Goal: Information Seeking & Learning: Learn about a topic

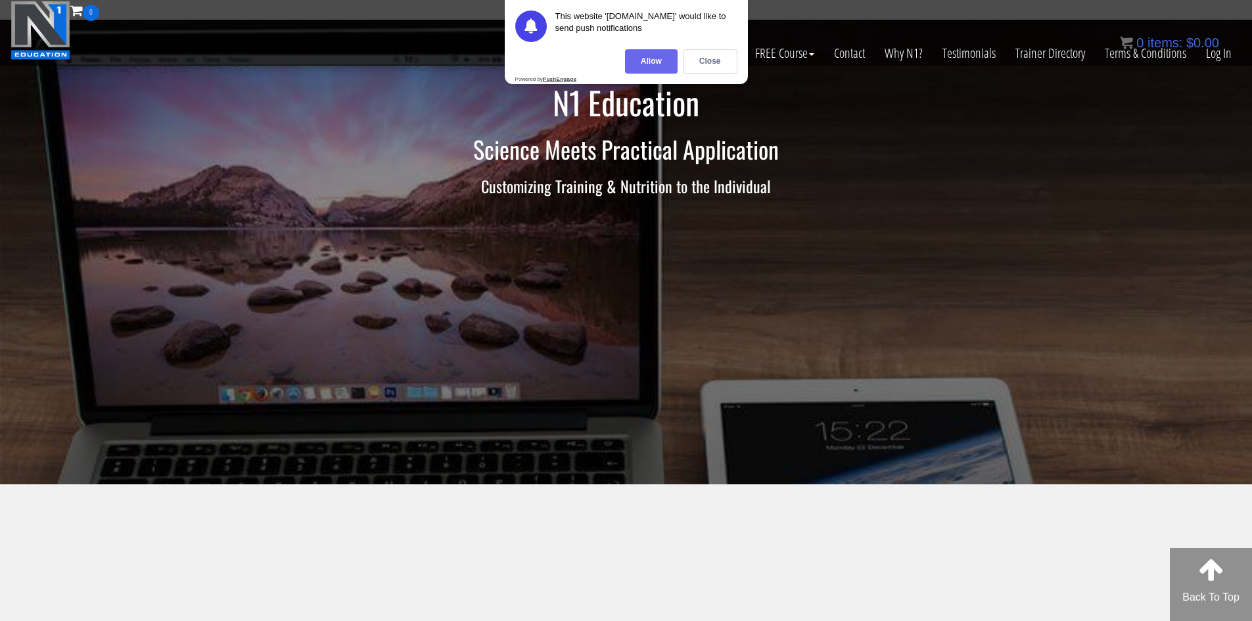
click at [645, 60] on div "Allow" at bounding box center [651, 61] width 53 height 24
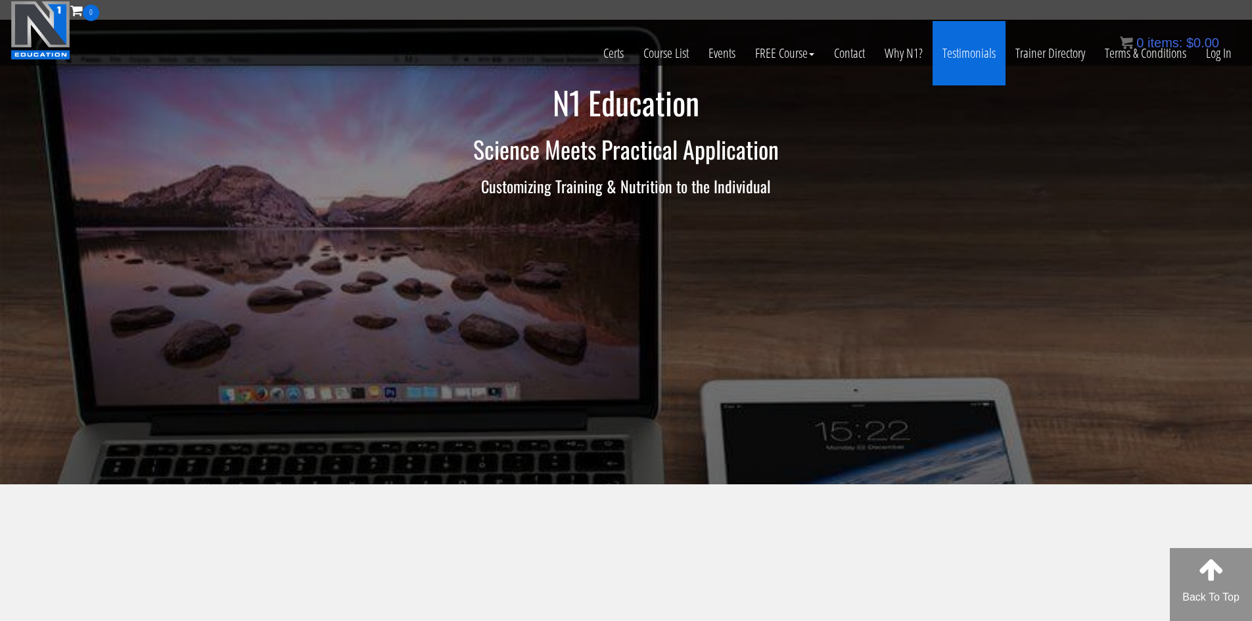
click at [968, 49] on link "Testimonials" at bounding box center [969, 53] width 73 height 64
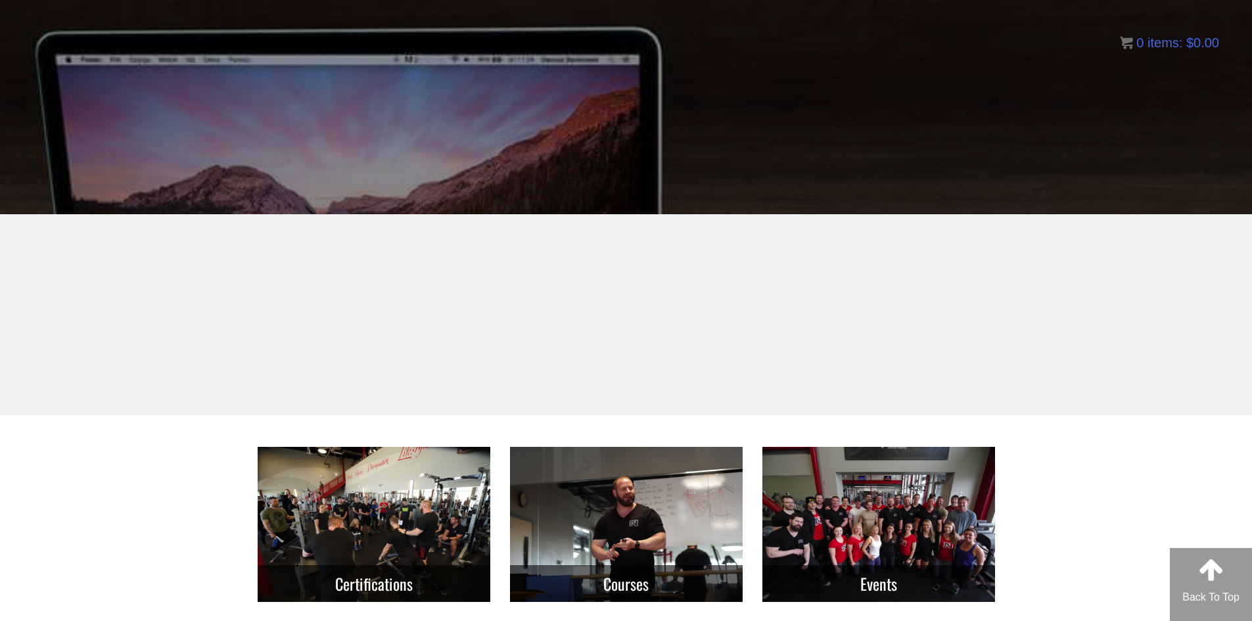
scroll to position [367, 0]
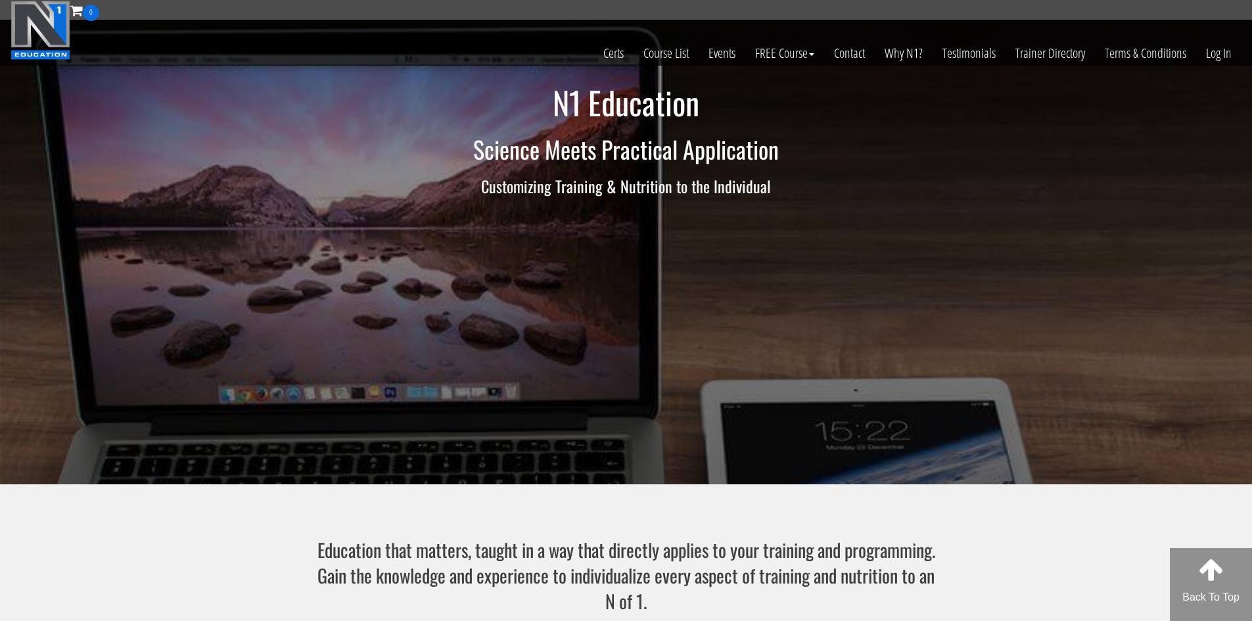
scroll to position [437, 0]
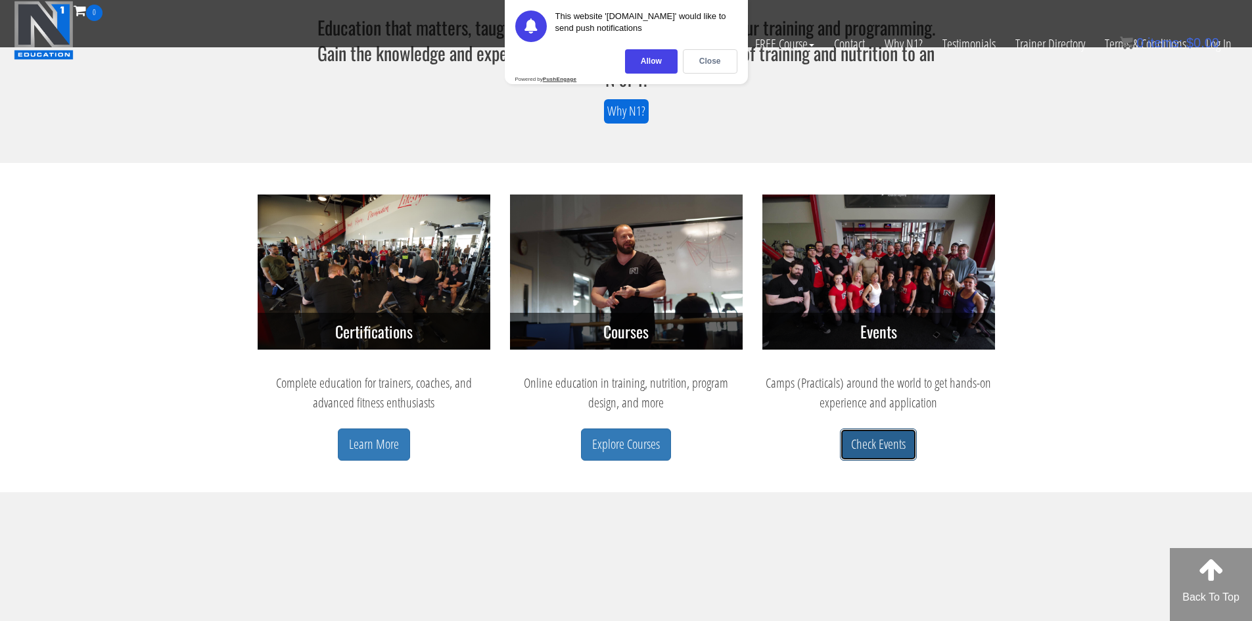
click at [880, 444] on link "Check Events" at bounding box center [878, 445] width 77 height 32
click at [653, 59] on div "Allow" at bounding box center [651, 61] width 53 height 24
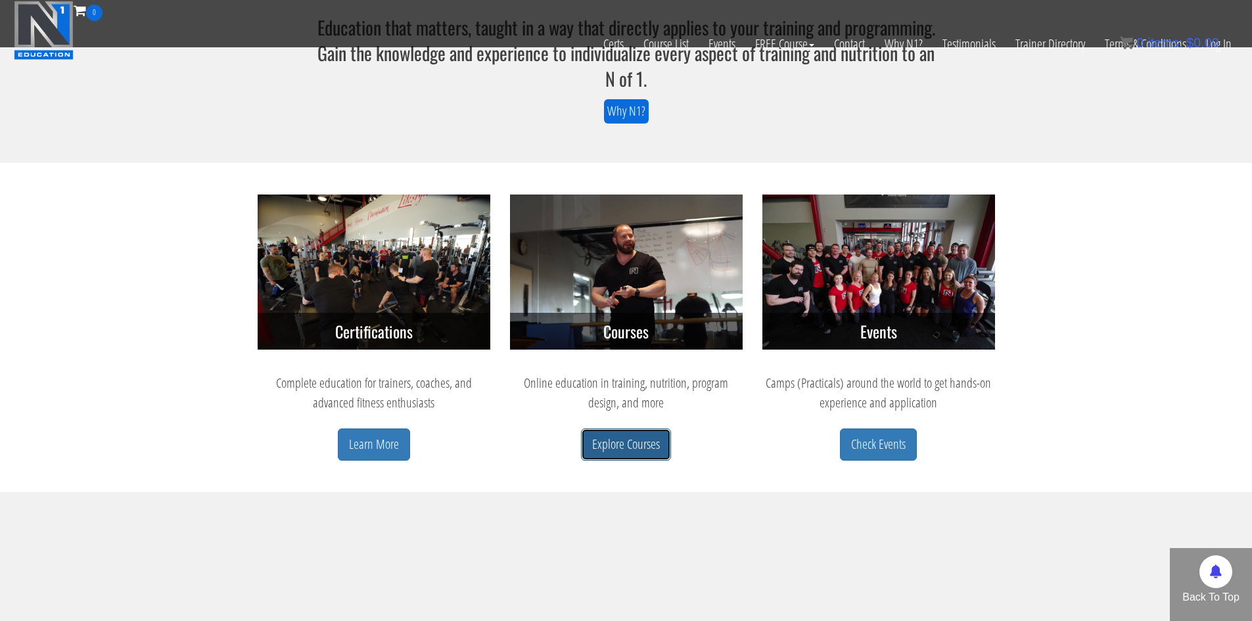
click at [601, 441] on link "Explore Courses" at bounding box center [626, 445] width 90 height 32
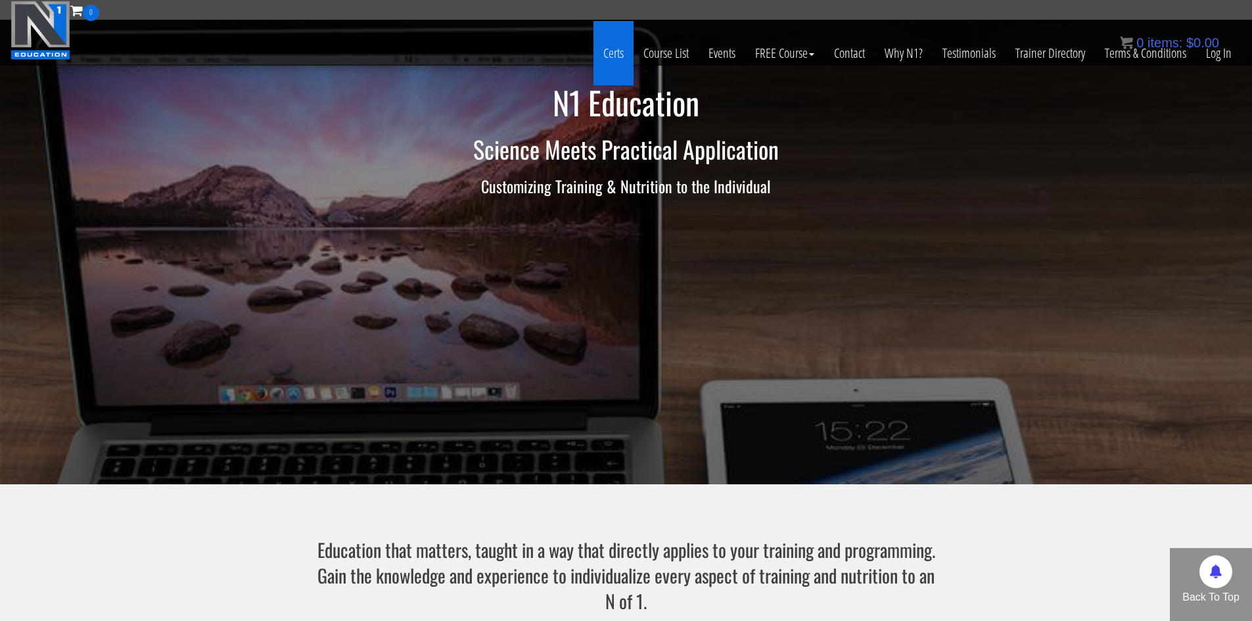
click at [619, 49] on link "Certs" at bounding box center [614, 53] width 40 height 64
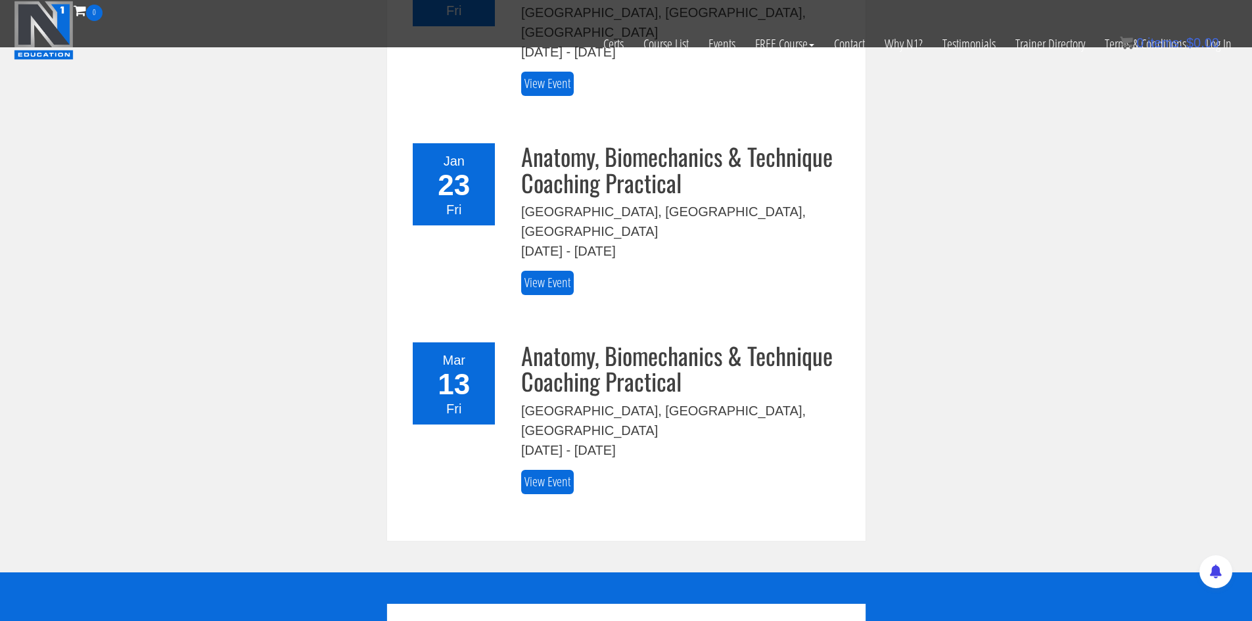
scroll to position [637, 0]
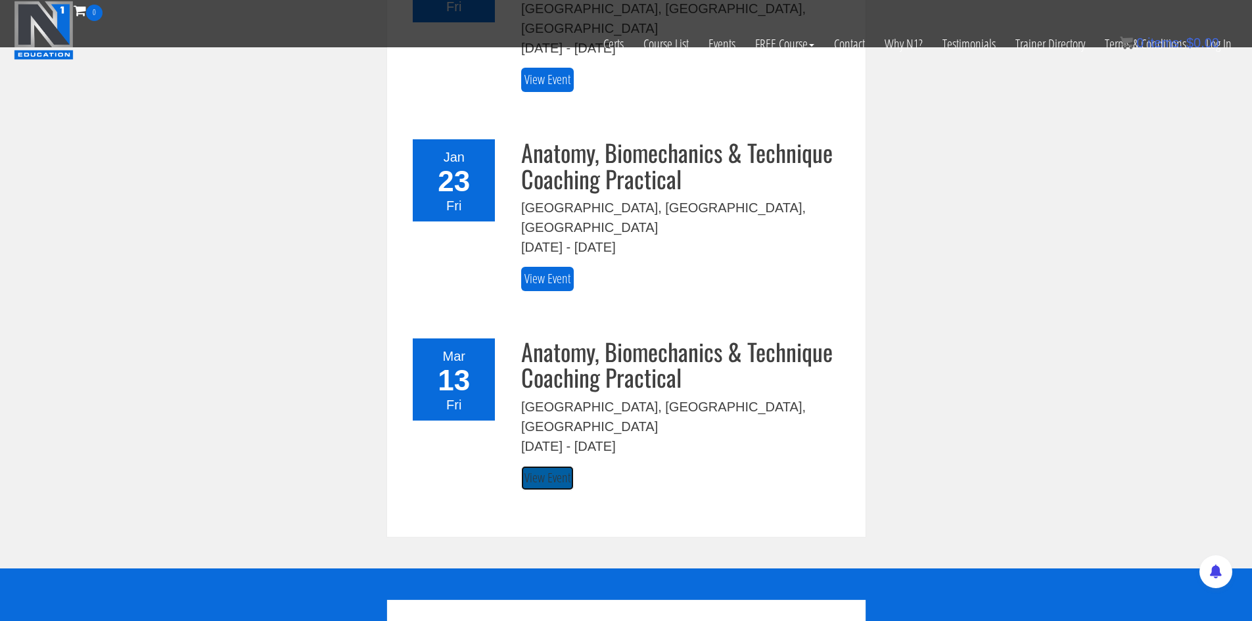
click at [534, 466] on link "View Event" at bounding box center [547, 478] width 53 height 24
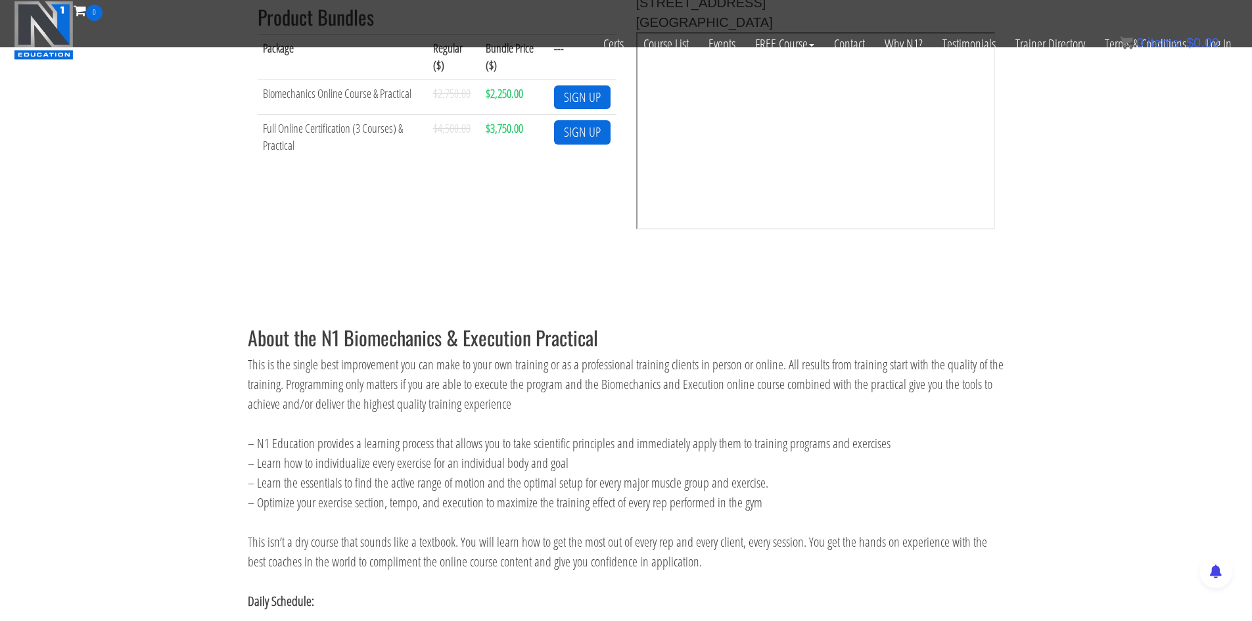
scroll to position [511, 0]
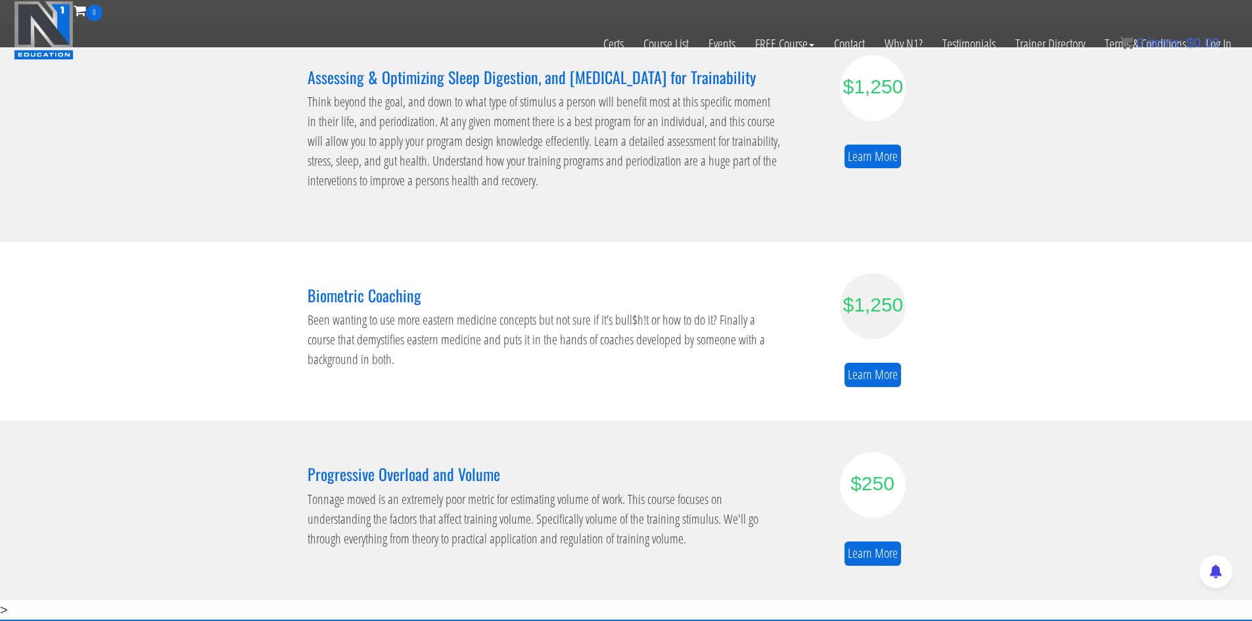
scroll to position [607, 0]
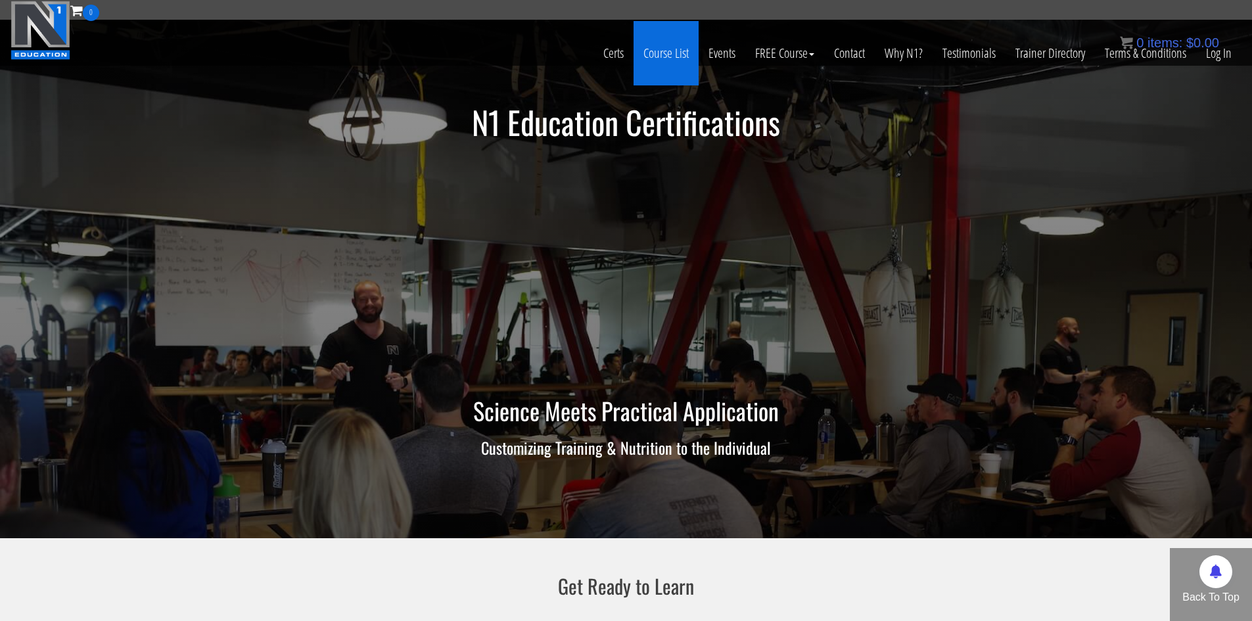
click at [672, 58] on link "Course List" at bounding box center [666, 53] width 65 height 64
